Goal: Task Accomplishment & Management: Manage account settings

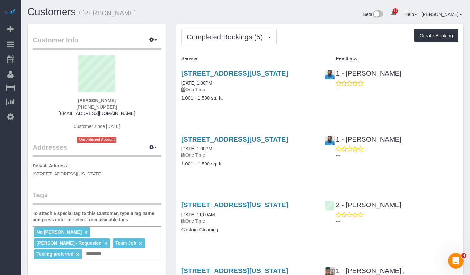
click at [250, 114] on div "230 East 20th Street, Apt. 53, New York, NY 10003 10/27/2022 1:00PM One Time 1,…" at bounding box center [248, 89] width 144 height 50
click at [213, 74] on link "230 East 20th Street, Apt. 53, New York, NY 10003" at bounding box center [234, 72] width 107 height 7
drag, startPoint x: 87, startPoint y: 12, endPoint x: 215, endPoint y: 16, distance: 127.8
click at [215, 16] on h1 "Customers / Gaurav Abichandani" at bounding box center [133, 11] width 213 height 11
copy small "Gaurav Abichandani"
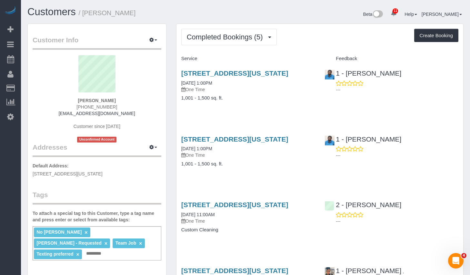
click at [125, 167] on p "Default Address: 230 East 20th Street, Apt. 53, New York, NY 10003" at bounding box center [97, 169] width 129 height 15
drag, startPoint x: 139, startPoint y: 174, endPoint x: 31, endPoint y: 174, distance: 108.4
click at [31, 174] on div "Customer Info Edit Contact Info Send Message Email Preferences Special Sales Ta…" at bounding box center [97, 251] width 138 height 455
copy span "230 East 20th Street, Apt. 53, New York, NY 10003"
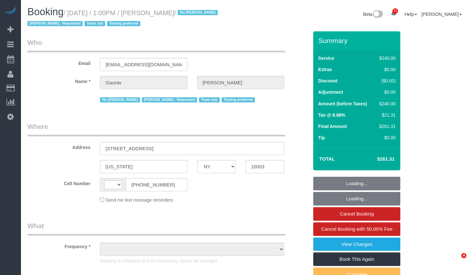
select select "NY"
select select "string:[GEOGRAPHIC_DATA]"
select select "object:740"
select select "string:stripe-pm_1LpZLG4VGloSiKo7dUg5wEIG"
select select "180"
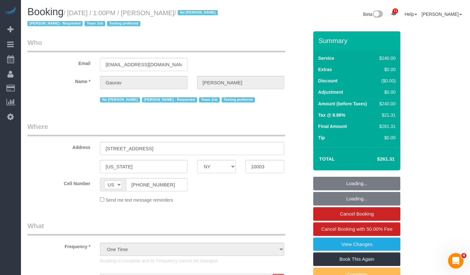
select select "spot1"
select select "number:89"
select select "number:90"
select select "number:15"
select select "number:6"
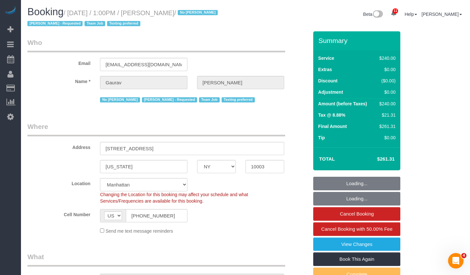
select select "object:1364"
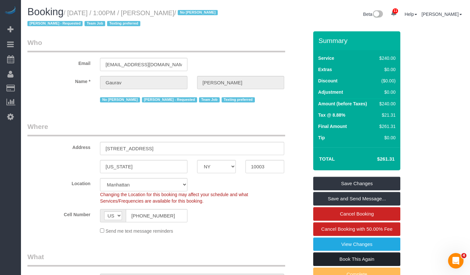
click at [339, 257] on link "Book This Again" at bounding box center [356, 259] width 87 height 14
select select "NY"
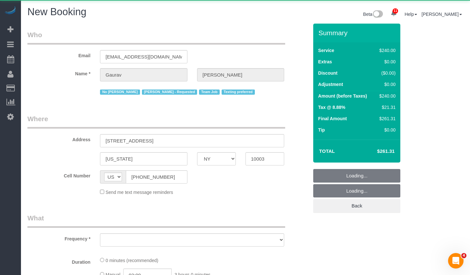
select select "number:89"
select select "number:90"
select select "number:15"
select select "number:6"
select select "object:2184"
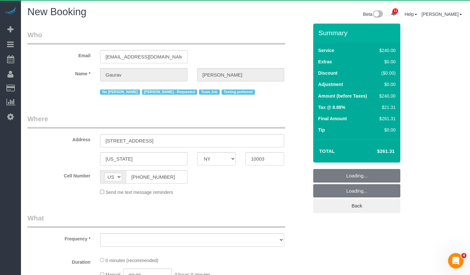
select select "string:stripe-pm_1LpZLG4VGloSiKo7dUg5wEIG"
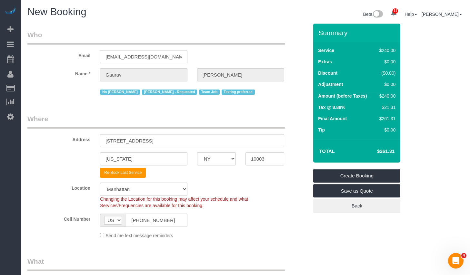
select select "object:2722"
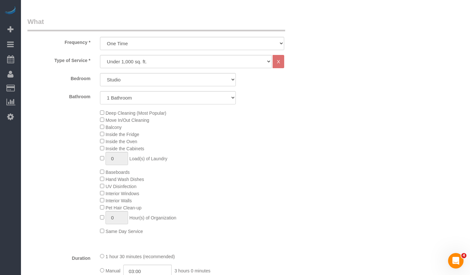
scroll to position [161, 0]
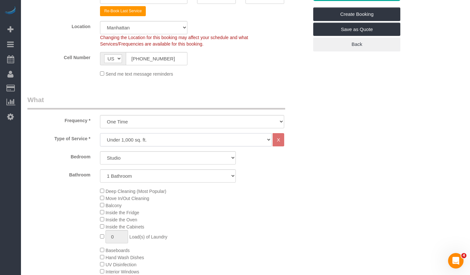
click at [175, 139] on select "Under 1,000 sq. ft. 1,001 - 1,500 sq. ft. 1,500+ sq. ft. Custom Cleaning Office…" at bounding box center [186, 139] width 172 height 13
select select "213"
click at [100, 133] on select "Under 1,000 sq. ft. 1,001 - 1,500 sq. ft. 1,500+ sq. ft. Custom Cleaning Office…" at bounding box center [186, 139] width 172 height 13
select select "1"
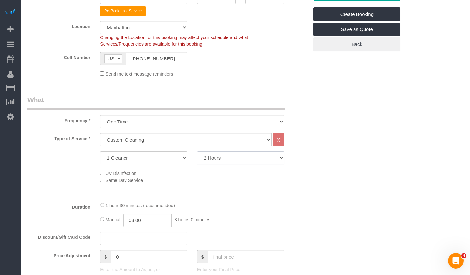
click at [210, 157] on select "2 Hours 2.5 Hours 3 Hours 3.5 Hours 4 Hours 4.5 Hours 5 Hours 5.5 Hours 6 Hours…" at bounding box center [240, 157] width 87 height 13
select select "180"
click at [197, 151] on select "2 Hours 2.5 Hours 3 Hours 3.5 Hours 4 Hours 4.5 Hours 5 Hours 5.5 Hours 6 Hours…" at bounding box center [240, 157] width 87 height 13
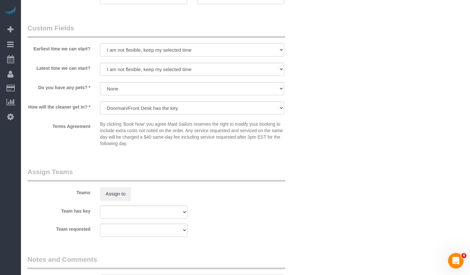
scroll to position [500, 0]
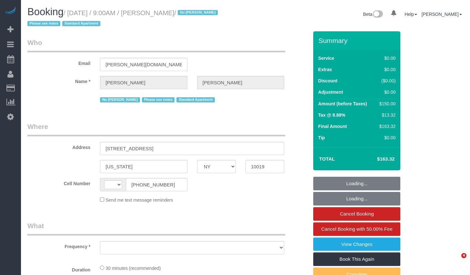
select select "NY"
select select "string:[GEOGRAPHIC_DATA]"
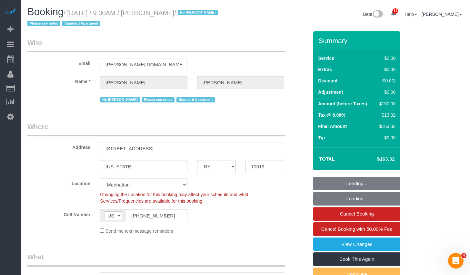
select select "object:727"
select select "spot1"
select select "number:56"
select select "number:70"
select select "number:15"
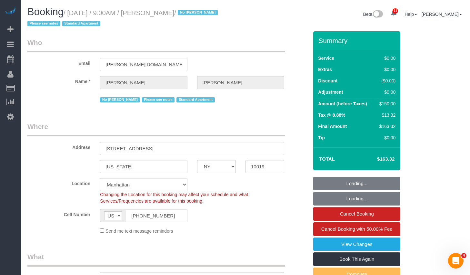
select select "number:5"
select select "object:984"
select select "string:stripe-pm_1Q1HW74VGloSiKo7PT0iqylw"
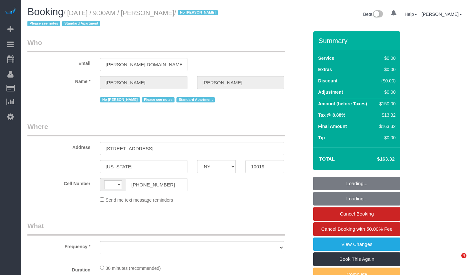
select select "NY"
select select "object:478"
select select "number:56"
select select "number:70"
select select "number:15"
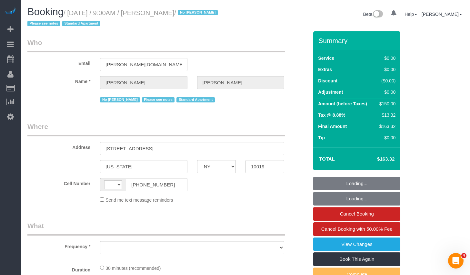
select select "number:5"
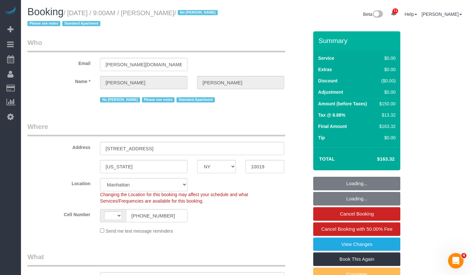
select select "object:876"
select select "string:[GEOGRAPHIC_DATA]"
select select "string:stripe-pm_1Q1HW74VGloSiKo7PT0iqylw"
select select "spot1"
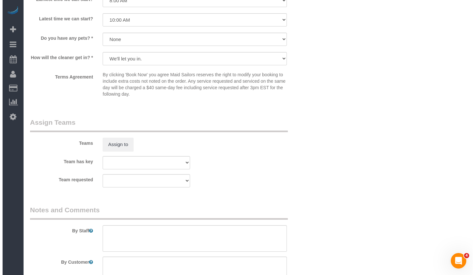
scroll to position [760, 0]
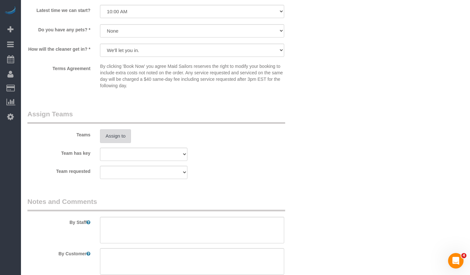
click at [121, 134] on button "Assign to" at bounding box center [115, 136] width 31 height 14
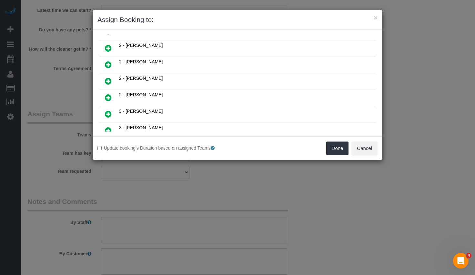
scroll to position [235, 0]
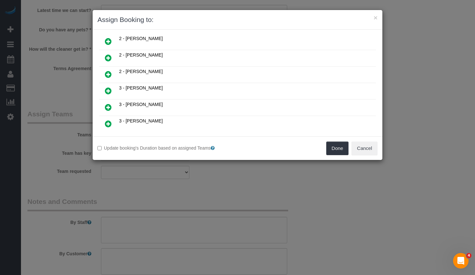
click at [110, 75] on icon at bounding box center [108, 74] width 7 height 8
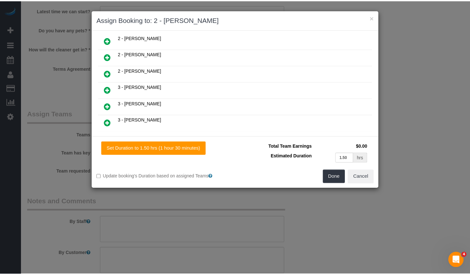
scroll to position [250, 0]
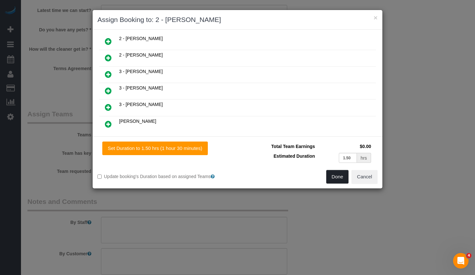
click at [328, 178] on button "Done" at bounding box center [337, 177] width 23 height 14
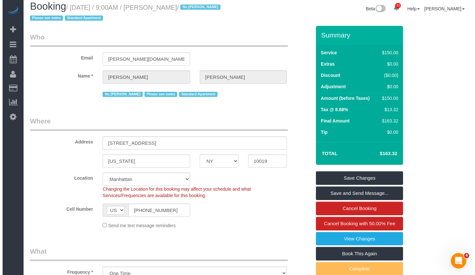
scroll to position [0, 0]
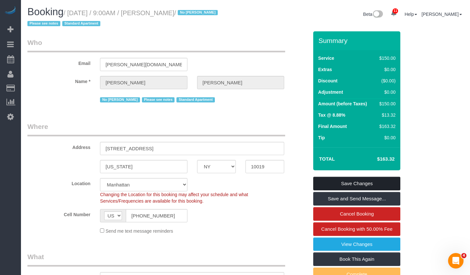
click at [352, 184] on link "Save Changes" at bounding box center [356, 183] width 87 height 14
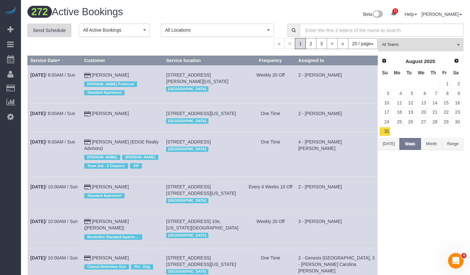
click at [46, 26] on link "Send Schedule" at bounding box center [49, 31] width 44 height 14
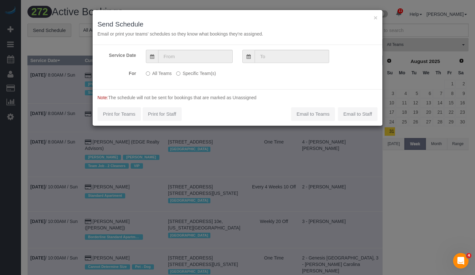
click at [186, 72] on label "Specific Team(s)" at bounding box center [196, 72] width 40 height 9
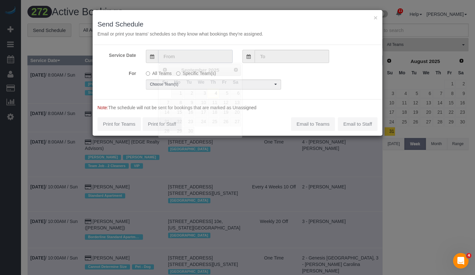
click at [188, 59] on input "text" at bounding box center [195, 56] width 75 height 13
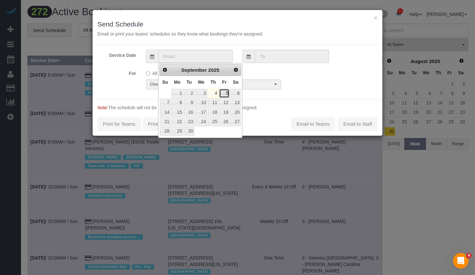
click at [224, 94] on link "5" at bounding box center [224, 93] width 10 height 9
type input "09/05/2025"
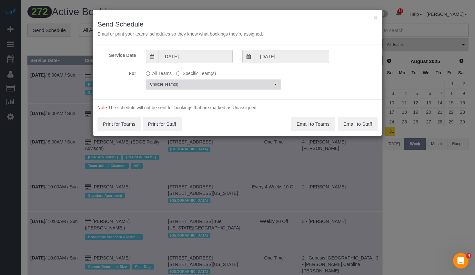
click at [243, 84] on span "Choose Team(s)" at bounding box center [211, 84] width 123 height 5
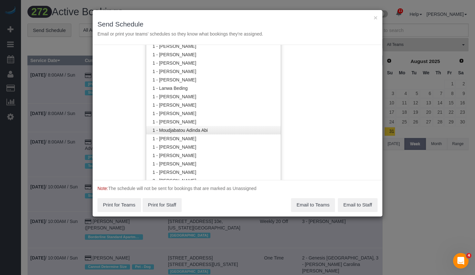
scroll to position [334, 0]
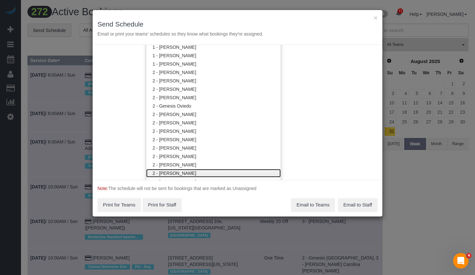
click at [175, 174] on link "2 - [PERSON_NAME]" at bounding box center [213, 173] width 135 height 8
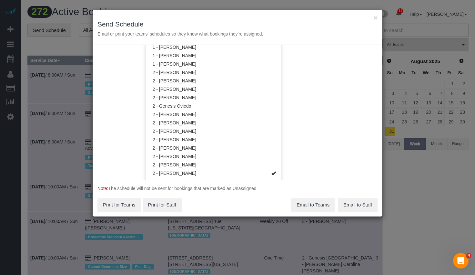
click at [304, 149] on div "Service Date 09/05/2025 09/05/2025 For All Teams Specific Team(s) 2 - Marilu Qu…" at bounding box center [238, 112] width 290 height 135
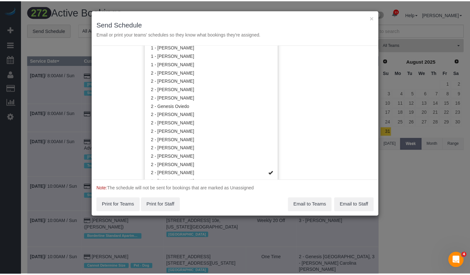
scroll to position [0, 0]
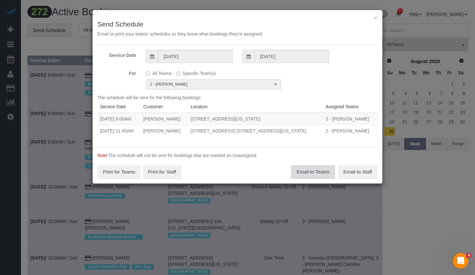
click at [308, 174] on button "Email to Teams" at bounding box center [313, 172] width 44 height 14
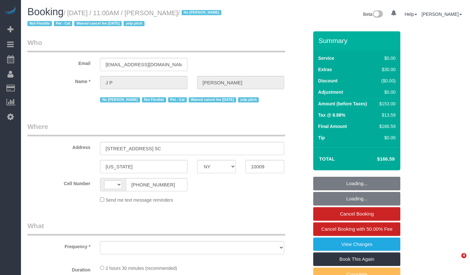
select select "NY"
select select "string:[GEOGRAPHIC_DATA]"
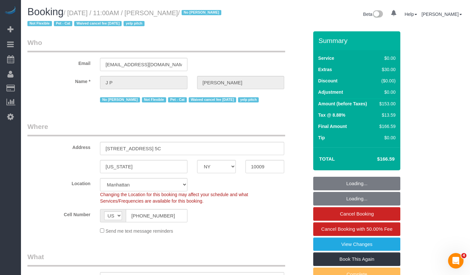
select select "object:745"
select select "string:stripe-pm_1KRdsz4VGloSiKo7AE9cnOSx"
select select "1"
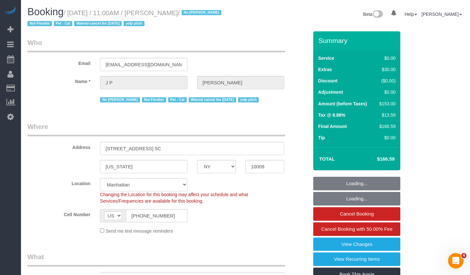
select select "spot1"
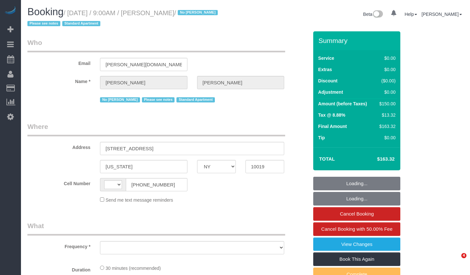
select select "NY"
select select "string:[GEOGRAPHIC_DATA]"
select select "object:731"
select select "number:56"
select select "number:70"
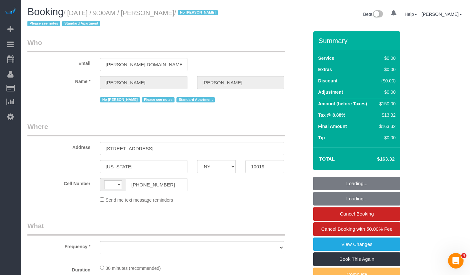
select select "number:15"
select select "number:5"
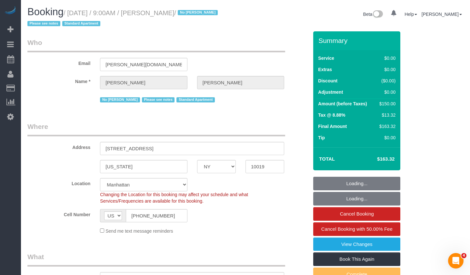
select select "object:1373"
select select "string:stripe-pm_1Q1HW74VGloSiKo7PT0iqylw"
select select "spot1"
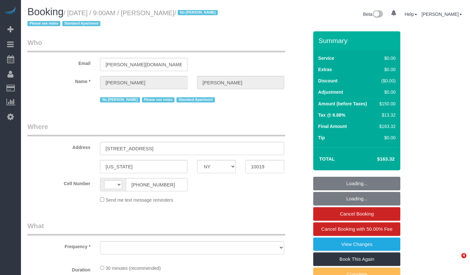
select select "NY"
select select "string:US"
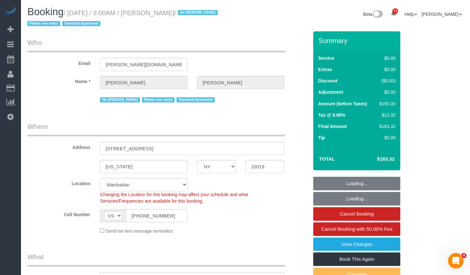
select select "object:733"
select select "string:stripe-pm_1Q1HW74VGloSiKo7PT0iqylw"
select select "object:882"
select select "spot1"
select select "number:56"
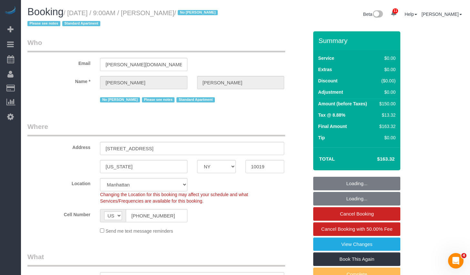
select select "number:70"
select select "number:15"
select select "number:5"
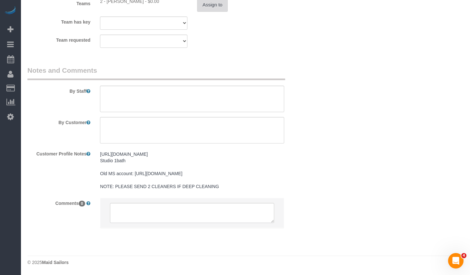
scroll to position [779, 0]
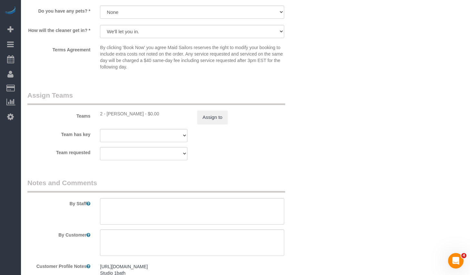
click at [211, 129] on div "Team has key 2 - Marilu Quintero 000- Donna Mercado 000 - Partnerships 000 - TE…" at bounding box center [168, 135] width 291 height 13
click at [213, 115] on button "Assign to" at bounding box center [212, 117] width 31 height 14
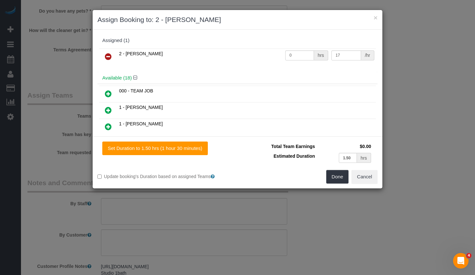
click at [107, 55] on icon at bounding box center [108, 57] width 7 height 8
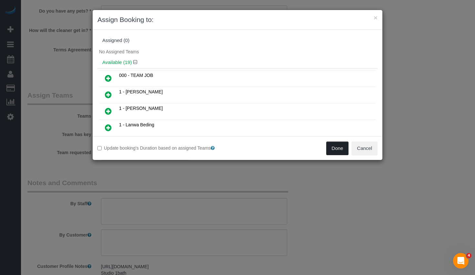
click at [330, 148] on button "Done" at bounding box center [337, 148] width 23 height 14
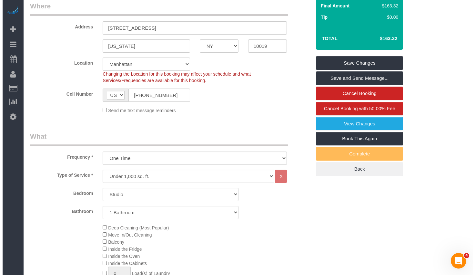
scroll to position [0, 0]
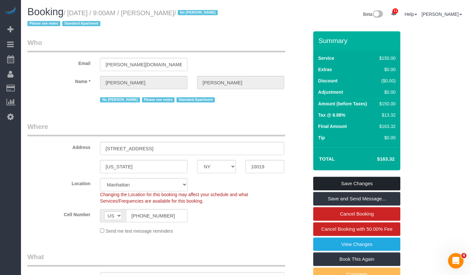
click at [346, 183] on link "Save Changes" at bounding box center [356, 183] width 87 height 14
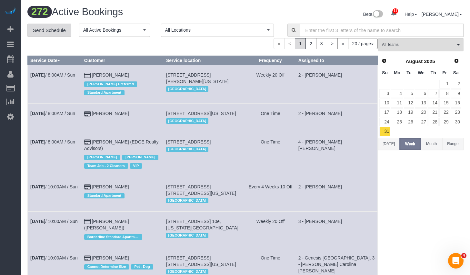
click at [54, 32] on link "Send Schedule" at bounding box center [49, 31] width 44 height 14
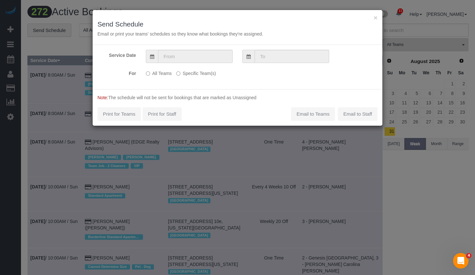
click at [197, 71] on label "Specific Team(s)" at bounding box center [196, 72] width 40 height 9
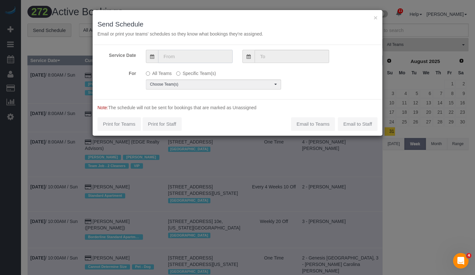
click at [203, 55] on input "text" at bounding box center [195, 56] width 75 height 13
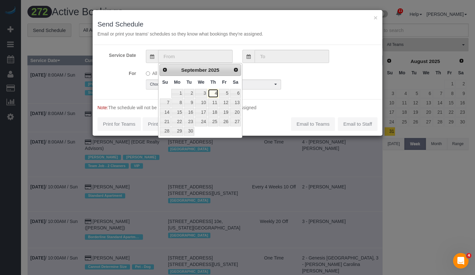
click at [214, 92] on link "4" at bounding box center [213, 93] width 11 height 9
type input "09/04/2025"
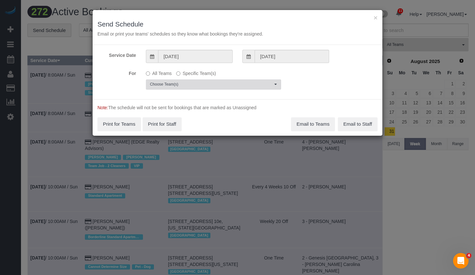
click at [209, 86] on span "Choose Team(s)" at bounding box center [211, 84] width 123 height 5
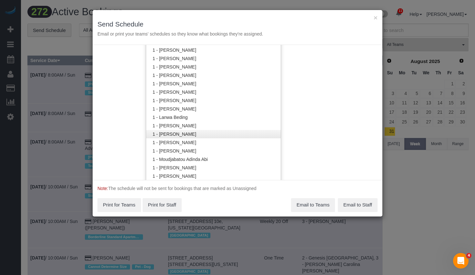
scroll to position [186, 0]
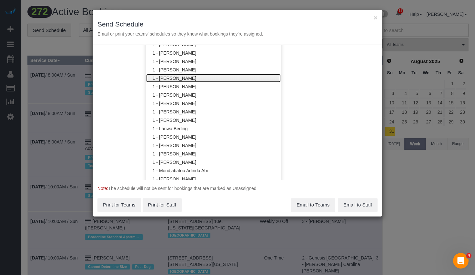
click at [182, 76] on link "1 - [PERSON_NAME]" at bounding box center [213, 78] width 135 height 8
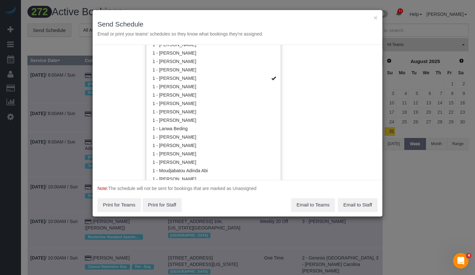
click at [326, 99] on div "Service Date 09/04/2025 09/04/2025 For All Teams Specific Team(s) 1 - Ingrid Ma…" at bounding box center [238, 112] width 290 height 135
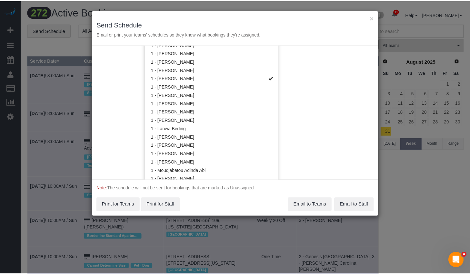
scroll to position [0, 0]
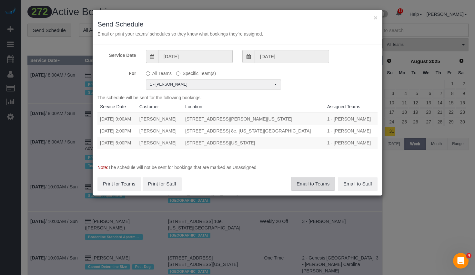
click at [313, 182] on button "Email to Teams" at bounding box center [313, 184] width 44 height 14
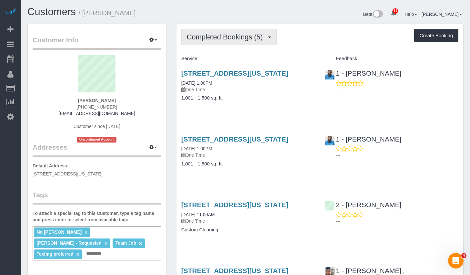
click at [248, 41] on button "Completed Bookings (5)" at bounding box center [229, 37] width 96 height 16
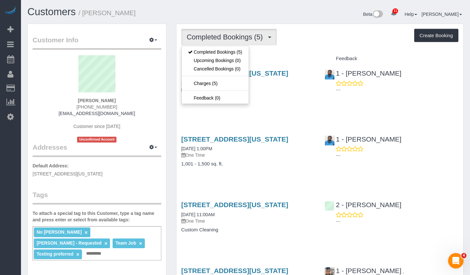
click at [145, 96] on div "Gaurav Abichandani 917-257-5082 ga1103@nyu.edu Customer since 2019 Unconfirmed …" at bounding box center [97, 98] width 129 height 87
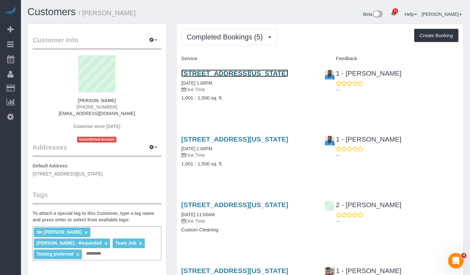
click at [219, 73] on link "[STREET_ADDRESS][US_STATE]" at bounding box center [234, 72] width 107 height 7
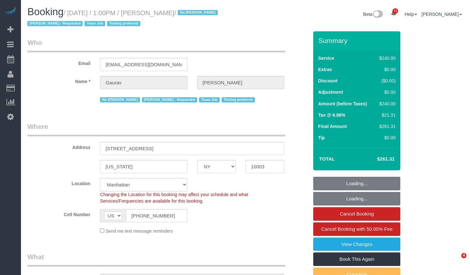
select select "NY"
select select "180"
select select "string:stripe-pm_1LpZLG4VGloSiKo7dUg5wEIG"
select select "spot1"
select select "number:89"
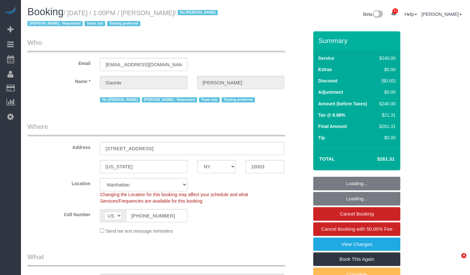
select select "number:90"
select select "number:15"
select select "number:6"
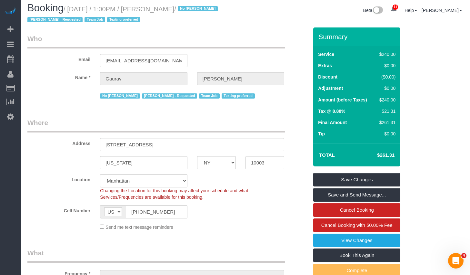
scroll to position [112, 0]
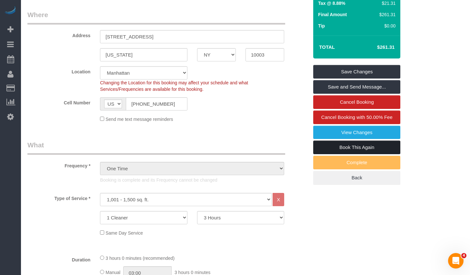
click at [350, 146] on link "Book This Again" at bounding box center [356, 147] width 87 height 14
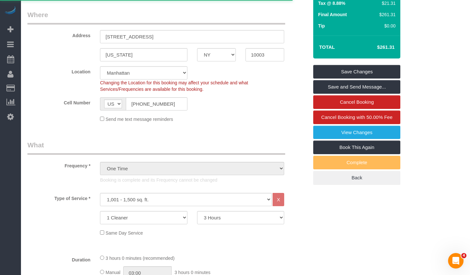
select select "NY"
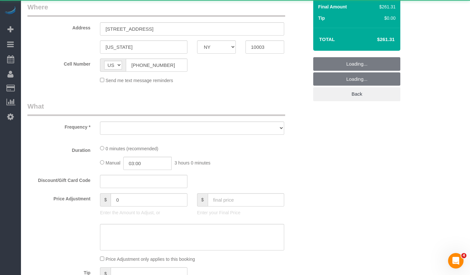
select select "object:2280"
select select "string:stripe-pm_1LpZLG4VGloSiKo7dUg5wEIG"
select select "number:89"
select select "number:90"
select select "number:15"
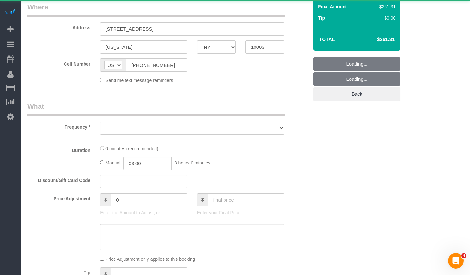
select select "number:6"
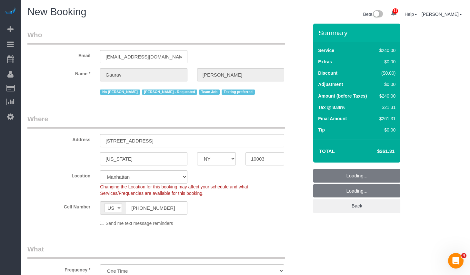
select select "object:2712"
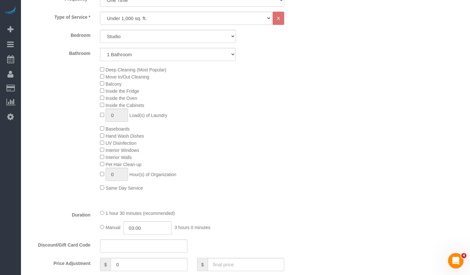
scroll to position [203, 0]
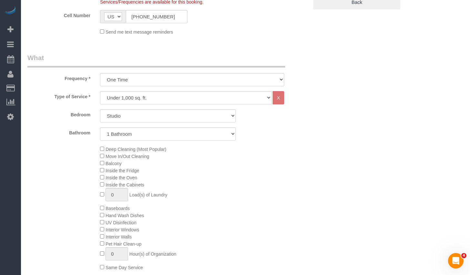
click at [161, 86] on fieldset "What Frequency * One Time Weekly (20% Off) - 20.00% Every 2 Weeks (15% Off) - 1…" at bounding box center [167, 250] width 281 height 395
click at [161, 83] on select "One Time Weekly (20% Off) - 20.00% Every 2 Weeks (15% Off) - 15.00% Every 4 Wee…" at bounding box center [192, 79] width 184 height 13
click at [151, 102] on select "Under 1,000 sq. ft. 1,001 - 1,500 sq. ft. 1,500+ sq. ft. Custom Cleaning Office…" at bounding box center [186, 97] width 172 height 13
select select "308"
click at [100, 91] on select "Under 1,000 sq. ft. 1,001 - 1,500 sq. ft. 1,500+ sq. ft. Custom Cleaning Office…" at bounding box center [186, 97] width 172 height 13
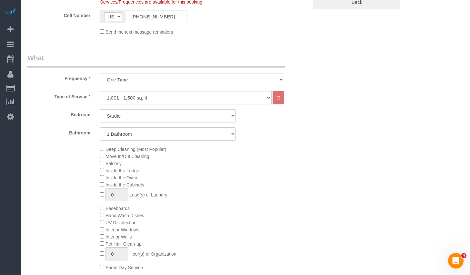
select select "1"
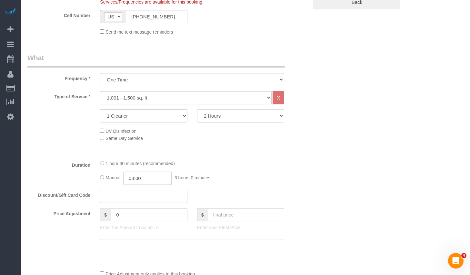
click at [245, 118] on select "2 Hours 2.5 Hours 3 Hours 3.5 Hours 4 Hours 4.5 Hours 5 Hours 5.5 Hours 6 Hours…" at bounding box center [240, 115] width 87 height 13
select select "180"
click at [197, 109] on select "2 Hours 2.5 Hours 3 Hours 3.5 Hours 4 Hours 4.5 Hours 5 Hours 5.5 Hours 6 Hours…" at bounding box center [240, 115] width 87 height 13
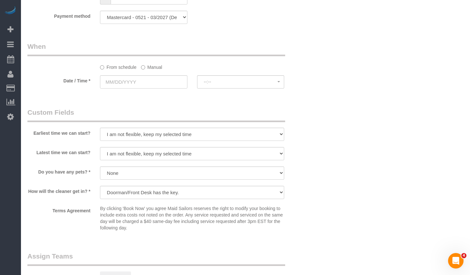
scroll to position [451, 0]
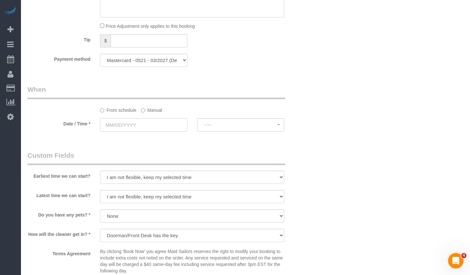
click at [149, 128] on input "text" at bounding box center [143, 124] width 87 height 13
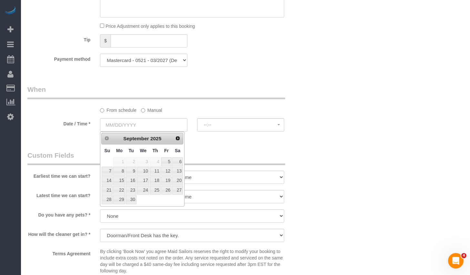
click at [156, 161] on span "4" at bounding box center [155, 161] width 11 height 9
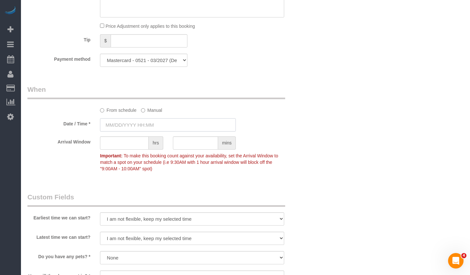
click at [141, 126] on input "text" at bounding box center [168, 124] width 136 height 13
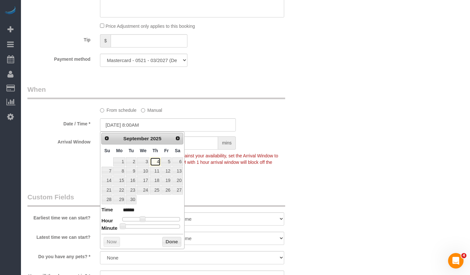
click at [156, 161] on link "4" at bounding box center [155, 161] width 11 height 9
type input "09/04/2025 8:25AM"
type input "******"
type input "09/04/2025 8:30AM"
type input "******"
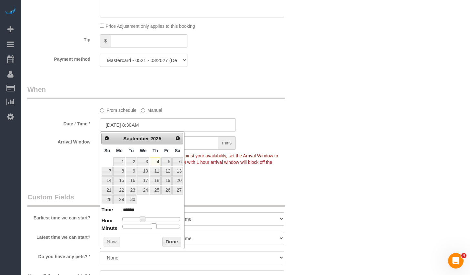
type input "09/04/2025 8:35AM"
type input "******"
type input "09/04/2025 8:40AM"
type input "******"
drag, startPoint x: 149, startPoint y: 226, endPoint x: 165, endPoint y: 226, distance: 15.8
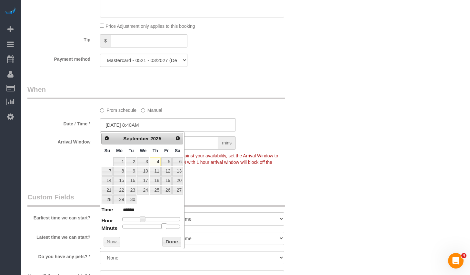
click at [165, 226] on div at bounding box center [151, 226] width 58 height 4
type input "09/04/2025 8:25AM"
type input "******"
type input "09/04/2025 8:20AM"
type input "******"
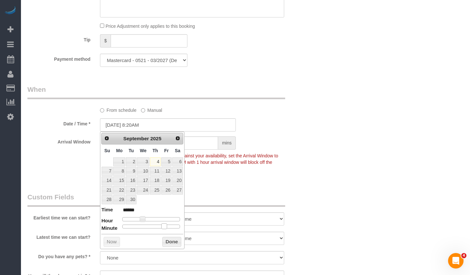
type input "09/04/2025 8:05AM"
type input "******"
type input "09/04/2025 8:00AM"
type input "******"
drag, startPoint x: 165, startPoint y: 227, endPoint x: 96, endPoint y: 229, distance: 69.1
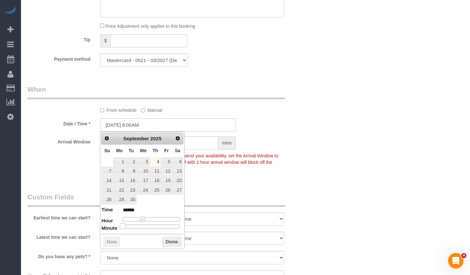
type input "09/04/2025 9:00AM"
type input "******"
type input "09/04/2025 10:00AM"
type input "*******"
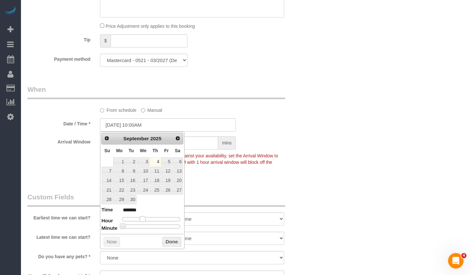
type input "09/04/2025 11:00AM"
type input "*******"
type input "09/04/2025 12:00PM"
type input "*******"
type input "09/04/2025 3:00PM"
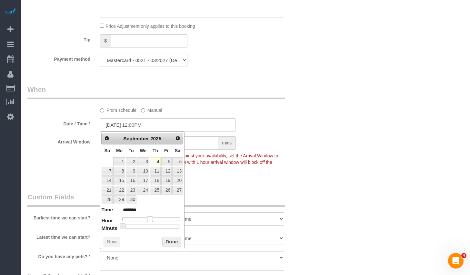
type input "******"
type input "09/04/2025 4:00PM"
type input "******"
type input "09/04/2025 3:00PM"
type input "******"
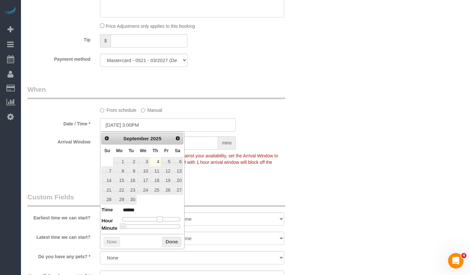
type input "09/04/2025 4:00PM"
type input "******"
type input "09/04/2025 5:00PM"
type input "******"
drag, startPoint x: 144, startPoint y: 216, endPoint x: 167, endPoint y: 219, distance: 22.8
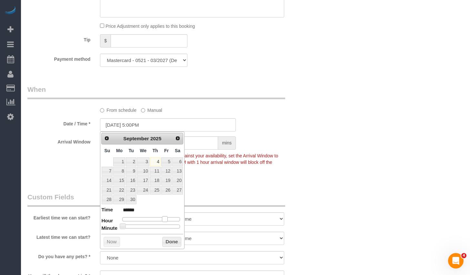
click at [167, 219] on span at bounding box center [165, 219] width 6 height 6
click at [167, 239] on button "Done" at bounding box center [171, 242] width 19 height 10
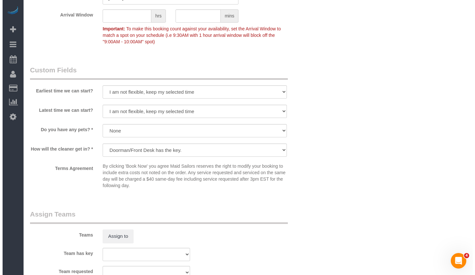
scroll to position [685, 0]
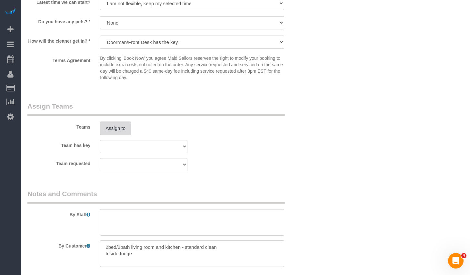
click at [116, 122] on button "Assign to" at bounding box center [115, 128] width 31 height 14
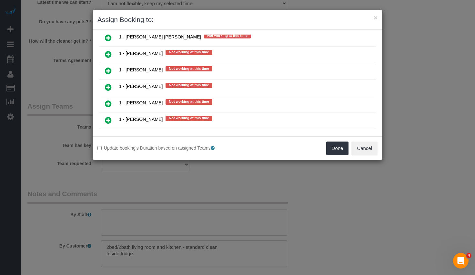
scroll to position [478, 0]
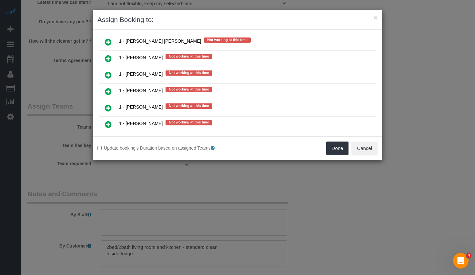
click at [108, 88] on icon at bounding box center [108, 91] width 7 height 8
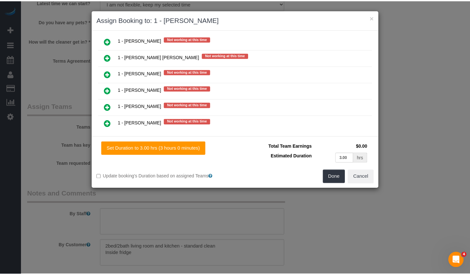
scroll to position [493, 0]
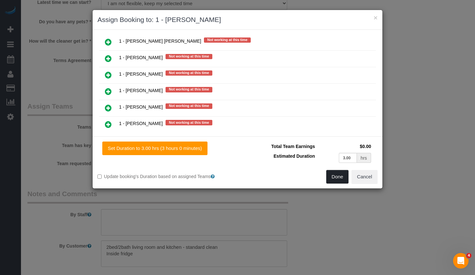
click at [336, 174] on button "Done" at bounding box center [337, 177] width 23 height 14
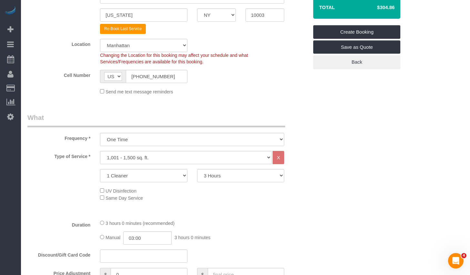
scroll to position [0, 0]
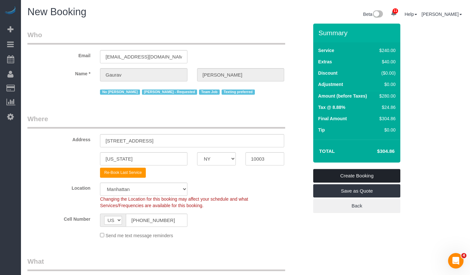
click at [348, 176] on link "Create Booking" at bounding box center [356, 176] width 87 height 14
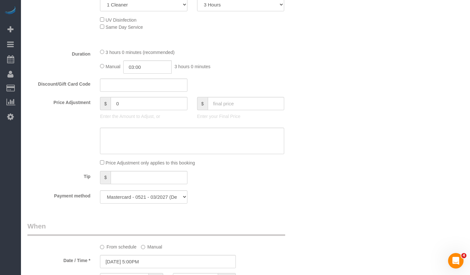
scroll to position [169, 0]
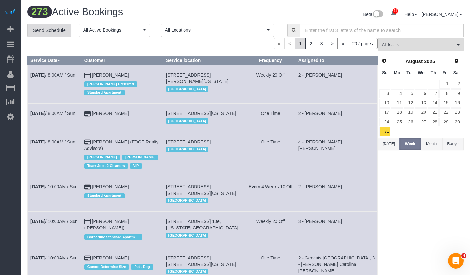
click at [54, 33] on link "Send Schedule" at bounding box center [49, 31] width 44 height 14
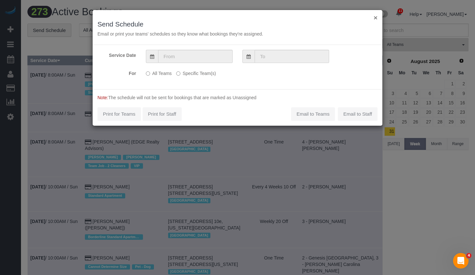
click at [376, 17] on button "×" at bounding box center [376, 17] width 4 height 7
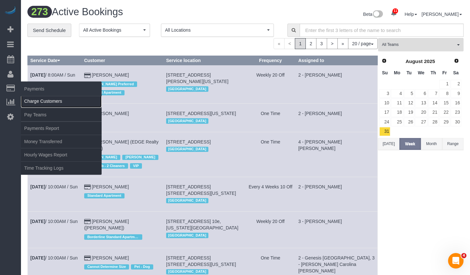
click at [39, 100] on link "Charge Customers" at bounding box center [61, 101] width 81 height 13
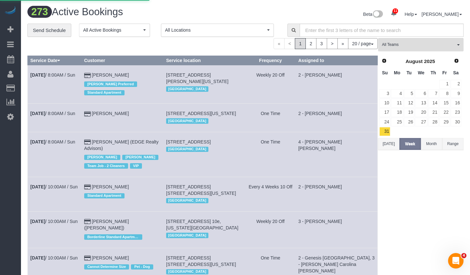
select select
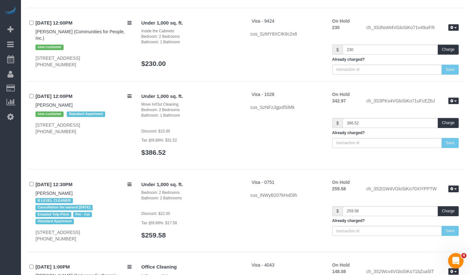
scroll to position [4376, 0]
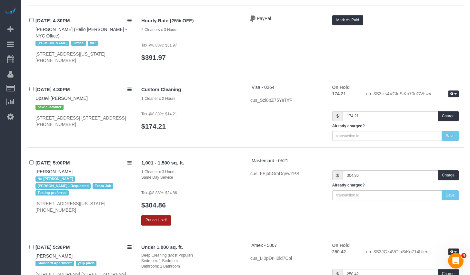
click at [163, 215] on button "Put on Hold!" at bounding box center [156, 220] width 30 height 10
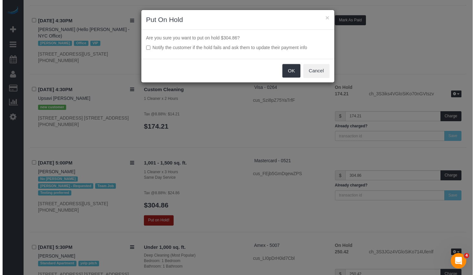
scroll to position [4369, 0]
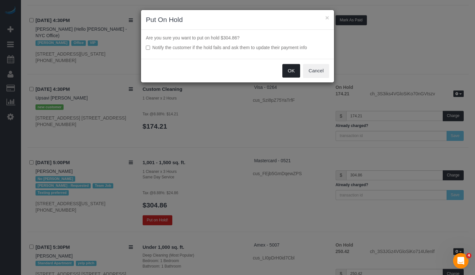
click at [288, 68] on button "OK" at bounding box center [291, 71] width 18 height 14
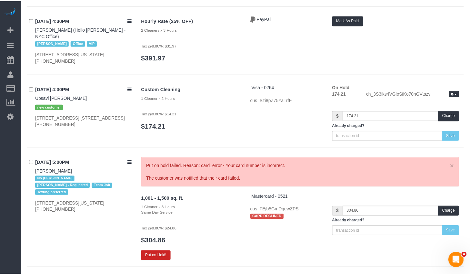
scroll to position [4376, 0]
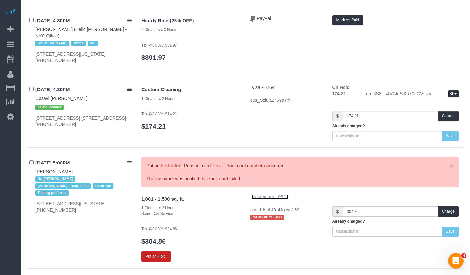
click at [274, 194] on span "Mastercard - 0521" at bounding box center [270, 196] width 37 height 5
click at [275, 194] on span "Mastercard - 0521" at bounding box center [270, 196] width 37 height 5
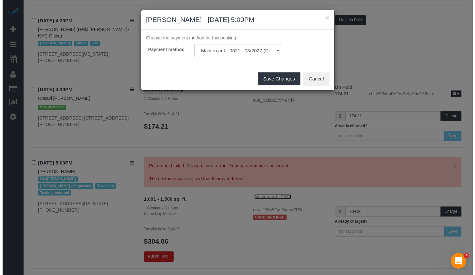
scroll to position [4369, 0]
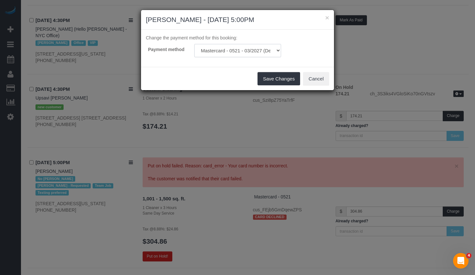
click at [263, 53] on select "Mastercard - 0521 - 03/2027 (Default) Mastercard - 0525 - 04/2025 Add Credit Ca…" at bounding box center [237, 50] width 87 height 13
click at [315, 76] on button "Cancel" at bounding box center [316, 79] width 26 height 14
click at [319, 80] on button "Cancel" at bounding box center [316, 79] width 26 height 14
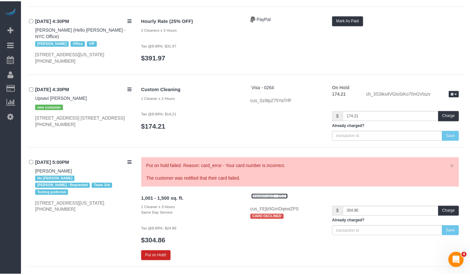
scroll to position [4376, 0]
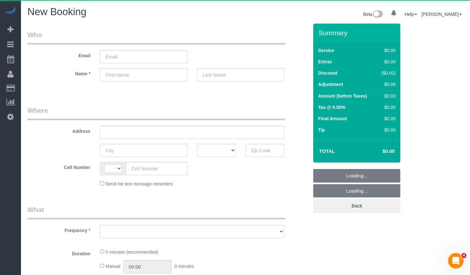
select select "string:[GEOGRAPHIC_DATA]"
select select "object:645"
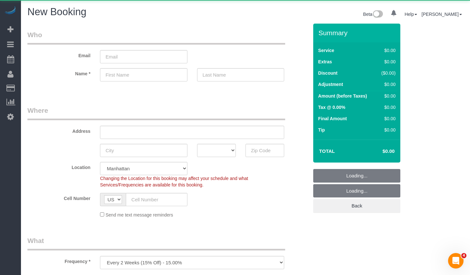
select select "number:89"
select select "number:90"
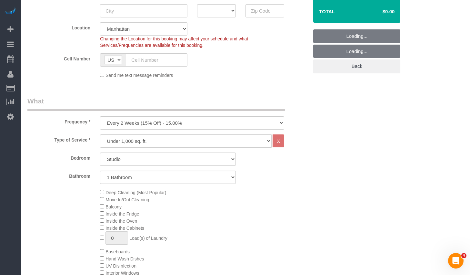
scroll to position [152, 0]
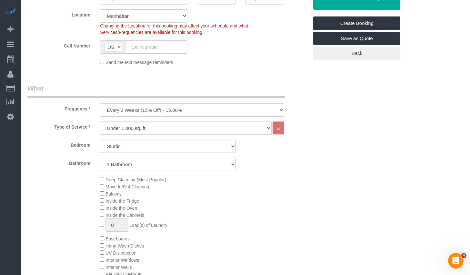
click at [166, 108] on select "One Time Weekly (20% Off) - 20.00% Every 2 Weeks (15% Off) - 15.00% Every 4 Wee…" at bounding box center [192, 109] width 184 height 13
select select "object:933"
click at [100, 103] on select "One Time Weekly (20% Off) - 20.00% Every 2 Weeks (15% Off) - 15.00% Every 4 Wee…" at bounding box center [192, 109] width 184 height 13
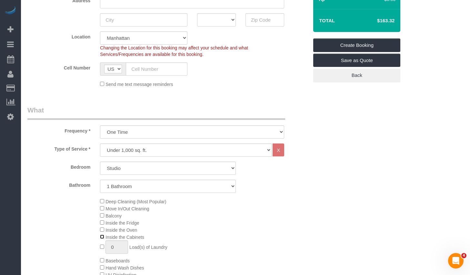
scroll to position [160, 0]
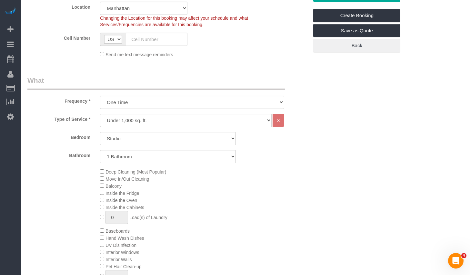
click at [105, 208] on span "Inside the Cabinets" at bounding box center [122, 207] width 44 height 5
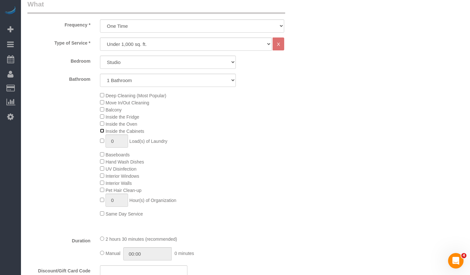
scroll to position [232, 0]
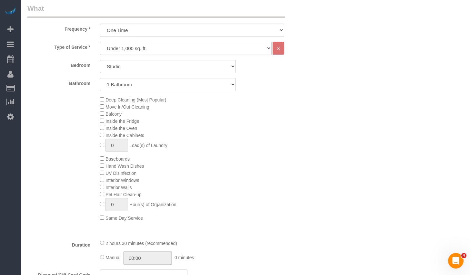
click at [148, 47] on select "Under 1,000 sq. ft. 1,001 - 1,500 sq. ft. 1,500+ sq. ft. Custom Cleaning Office…" at bounding box center [186, 48] width 172 height 13
select select "213"
click at [100, 42] on select "Under 1,000 sq. ft. 1,001 - 1,500 sq. ft. 1,500+ sq. ft. Custom Cleaning Office…" at bounding box center [186, 48] width 172 height 13
select select "1"
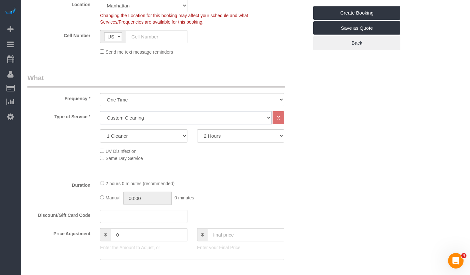
scroll to position [180, 0]
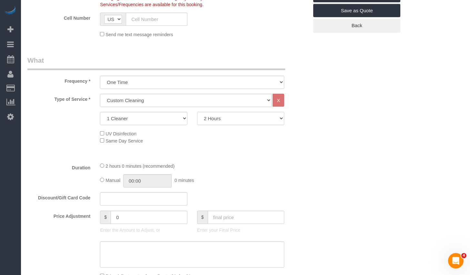
click at [209, 120] on select "2 Hours 2.5 Hours 3 Hours 3.5 Hours 4 Hours 4.5 Hours 5 Hours 5.5 Hours 6 Hours…" at bounding box center [240, 118] width 87 height 13
select select "180"
click at [197, 112] on select "2 Hours 2.5 Hours 3 Hours 3.5 Hours 4 Hours 4.5 Hours 5 Hours 5.5 Hours 6 Hours…" at bounding box center [240, 118] width 87 height 13
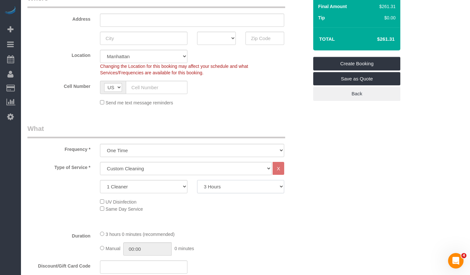
scroll to position [223, 0]
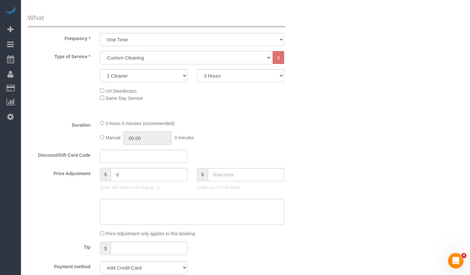
click at [207, 58] on select "Under 1,000 sq. ft. 1,001 - 1,500 sq. ft. 1,500+ sq. ft. Custom Cleaning Office…" at bounding box center [186, 57] width 172 height 13
select select "216"
click at [100, 51] on select "Under 1,000 sq. ft. 1,001 - 1,500 sq. ft. 1,500+ sq. ft. Custom Cleaning Office…" at bounding box center [186, 57] width 172 height 13
